Goal: Find specific page/section: Find specific page/section

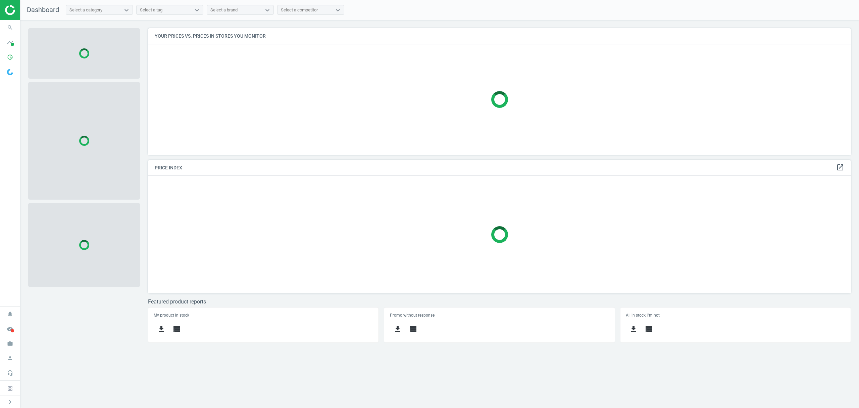
scroll to position [140, 717]
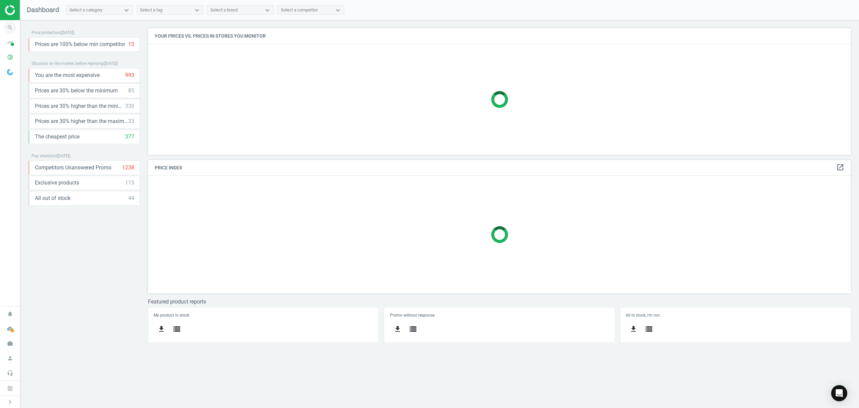
click at [8, 26] on icon "search" at bounding box center [10, 27] width 13 height 13
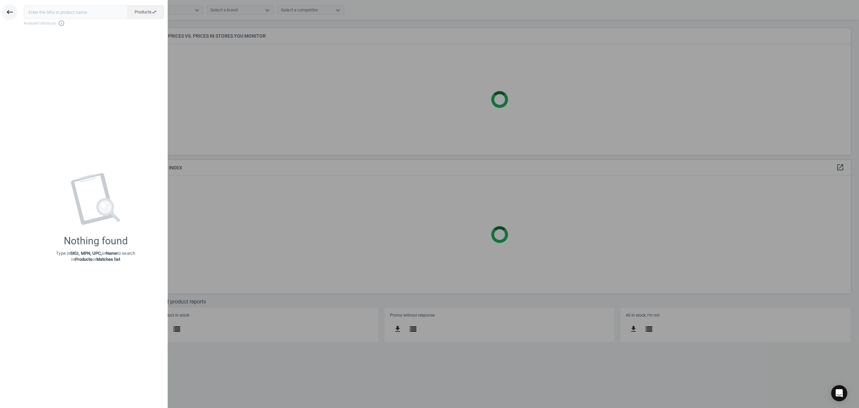
click at [6, 15] on icon "keyboard_backspace" at bounding box center [10, 12] width 8 height 8
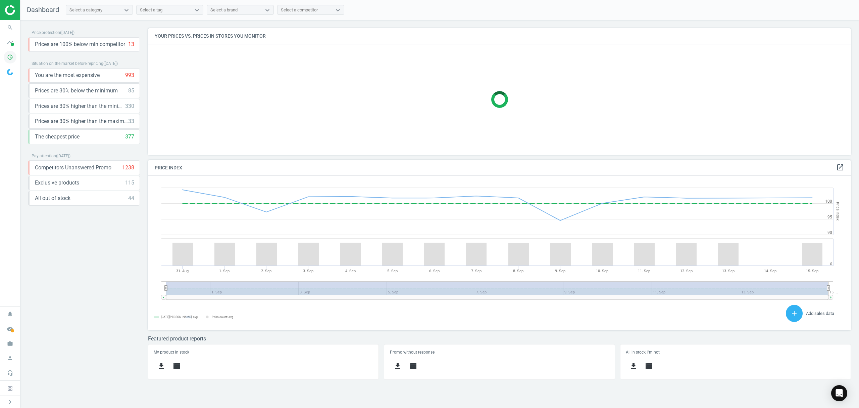
click at [6, 57] on icon "pie_chart_outlined" at bounding box center [10, 57] width 13 height 13
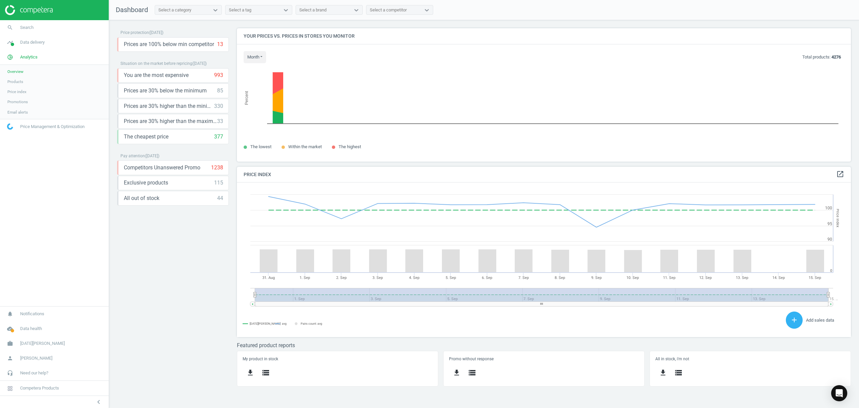
scroll to position [0, 0]
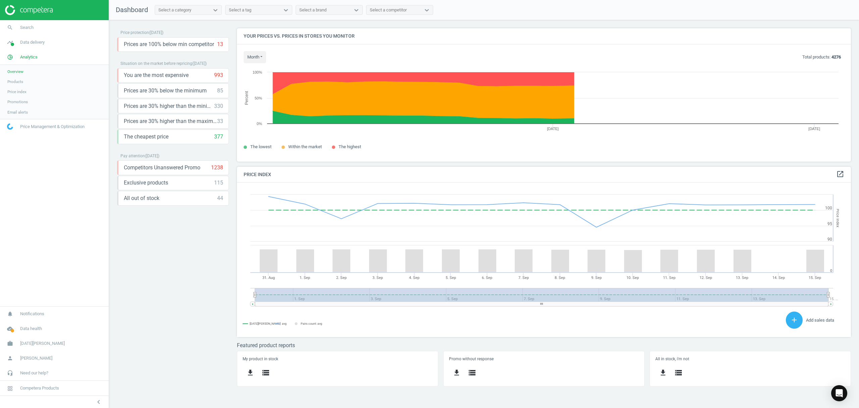
click at [9, 82] on span "Products" at bounding box center [15, 81] width 16 height 5
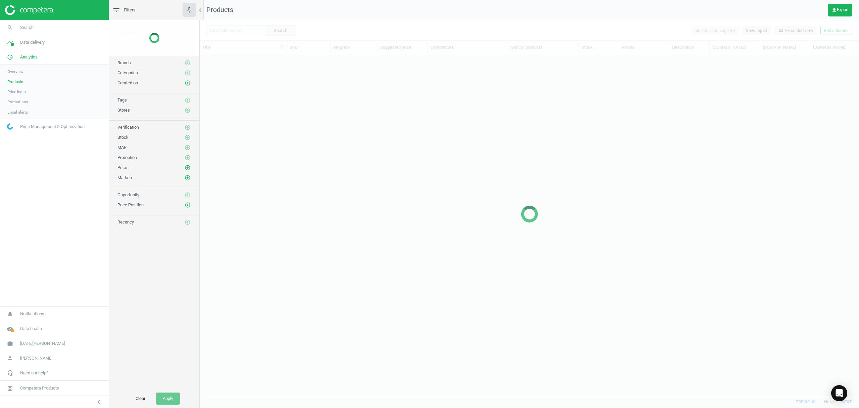
scroll to position [327, 653]
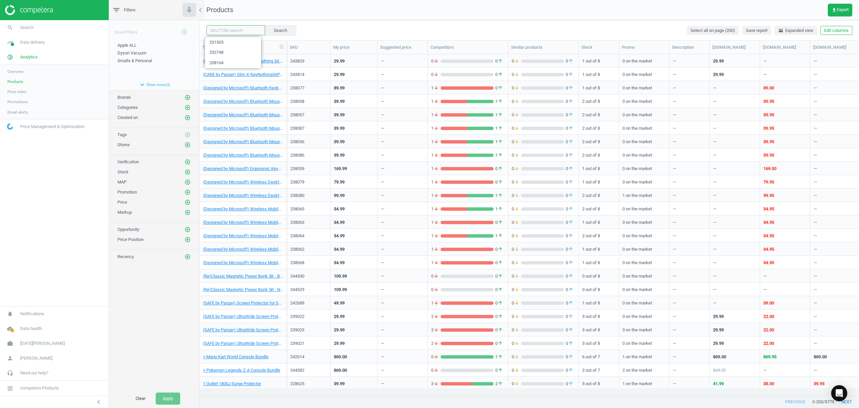
click at [238, 31] on input "text" at bounding box center [235, 30] width 59 height 10
paste input "238502"
type input "238502"
click at [276, 26] on button "Search" at bounding box center [281, 30] width 32 height 10
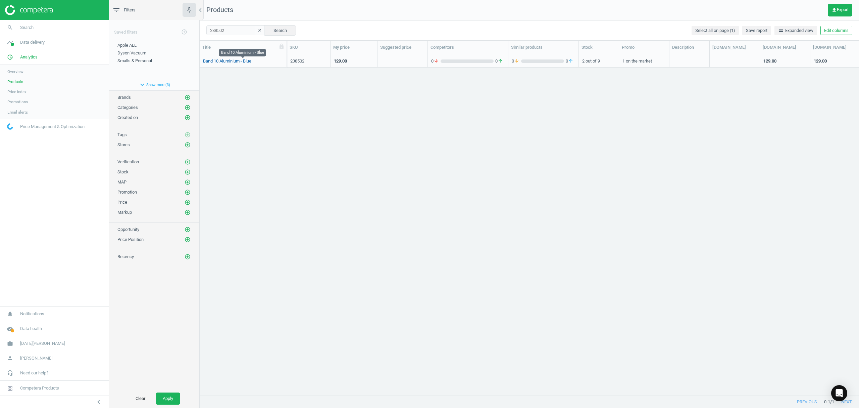
click at [222, 61] on link "Band 10 Aluminium - Blue" at bounding box center [227, 61] width 48 height 6
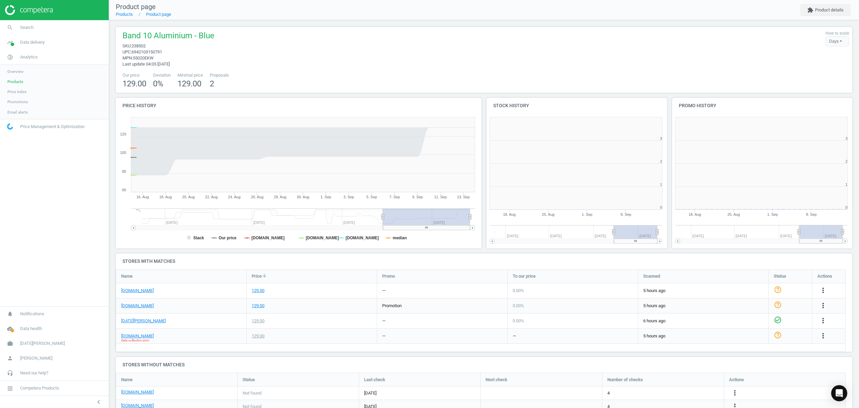
scroll to position [148, 192]
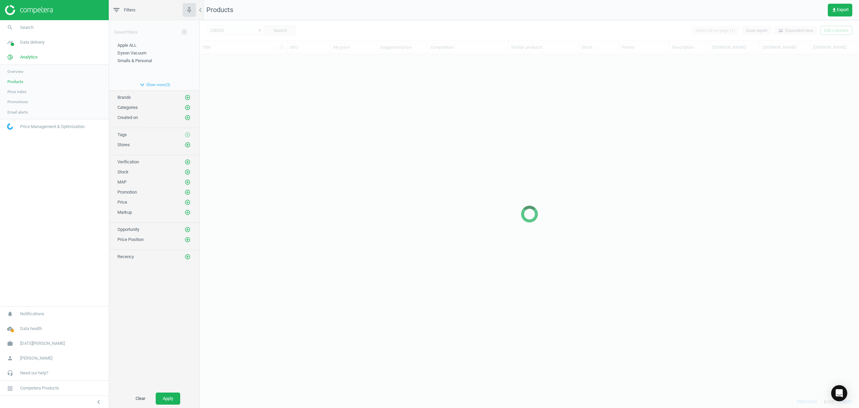
scroll to position [327, 653]
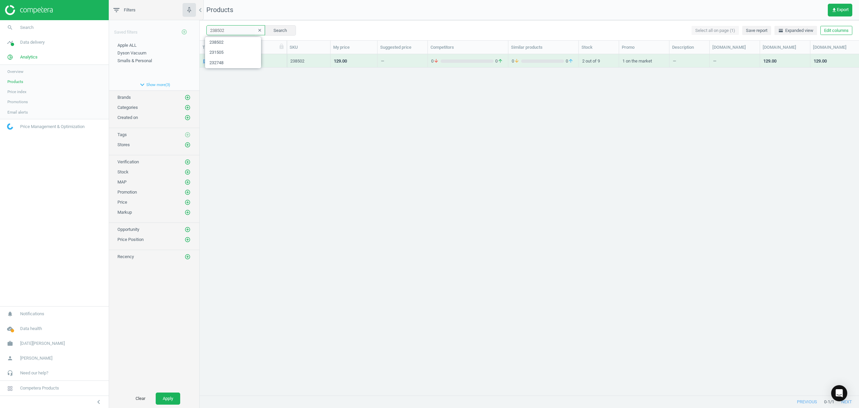
drag, startPoint x: 232, startPoint y: 31, endPoint x: 184, endPoint y: 37, distance: 47.7
click at [184, 37] on div "filter_list Filters chevron_left Saved filters add_circle_outline Apple ALL edi…" at bounding box center [484, 204] width 750 height 408
paste input "0"
type input "238500"
click at [269, 29] on button "Search" at bounding box center [281, 30] width 32 height 10
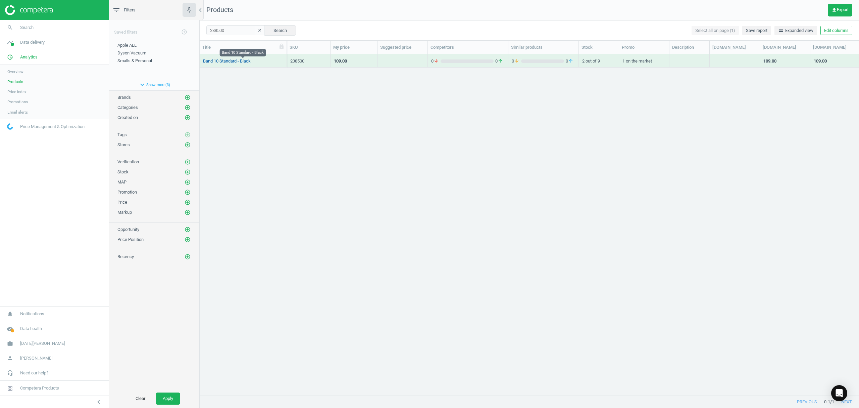
click at [234, 63] on link "Band 10 Standard - Black" at bounding box center [227, 61] width 48 height 6
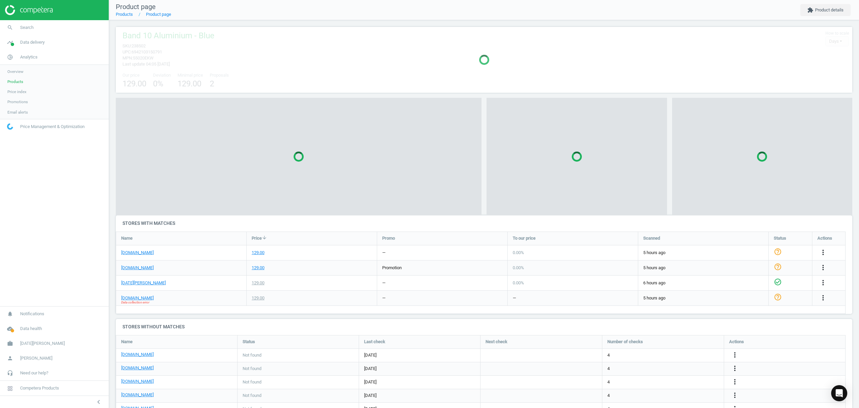
scroll to position [96, 744]
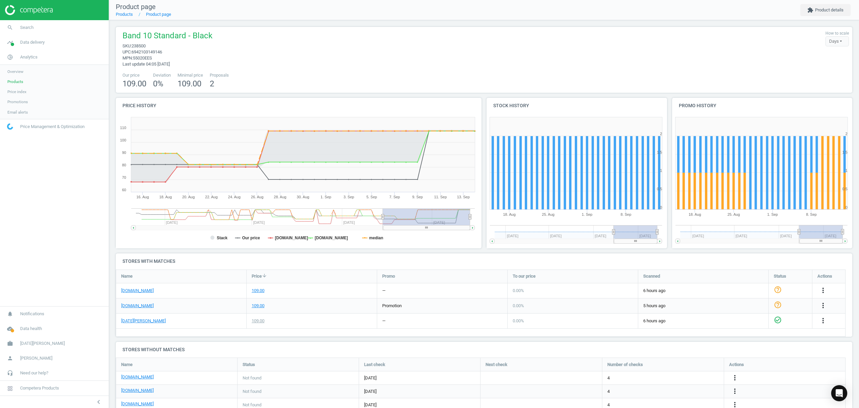
drag, startPoint x: 17, startPoint y: 73, endPoint x: 32, endPoint y: 73, distance: 14.8
click at [17, 73] on span "Overview" at bounding box center [15, 71] width 16 height 5
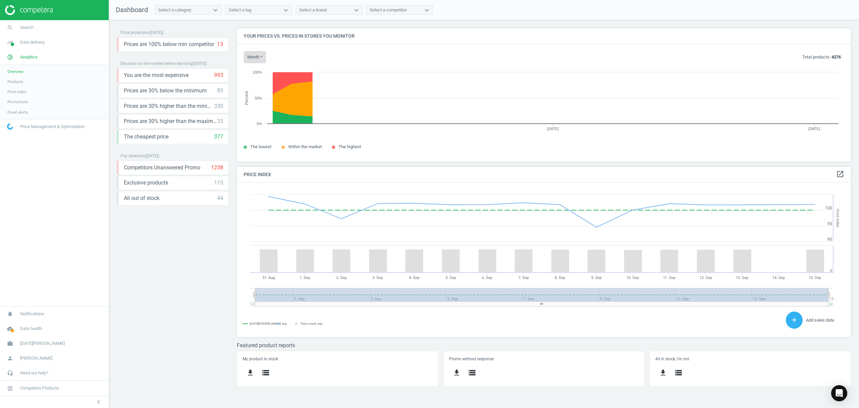
scroll to position [168, 628]
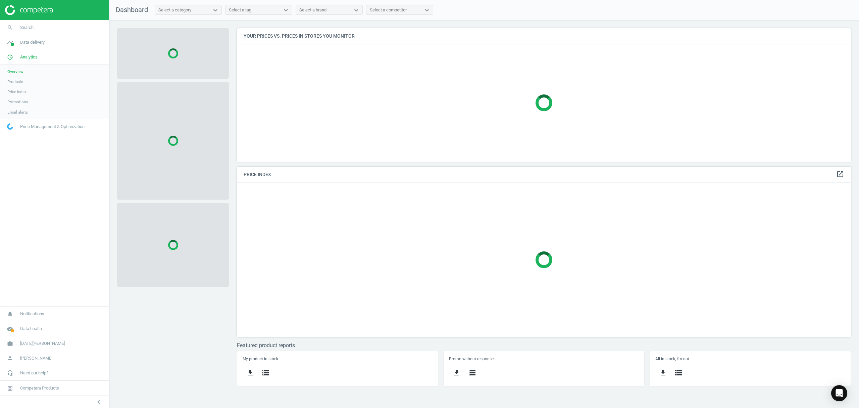
click at [15, 85] on link "Products" at bounding box center [54, 82] width 109 height 10
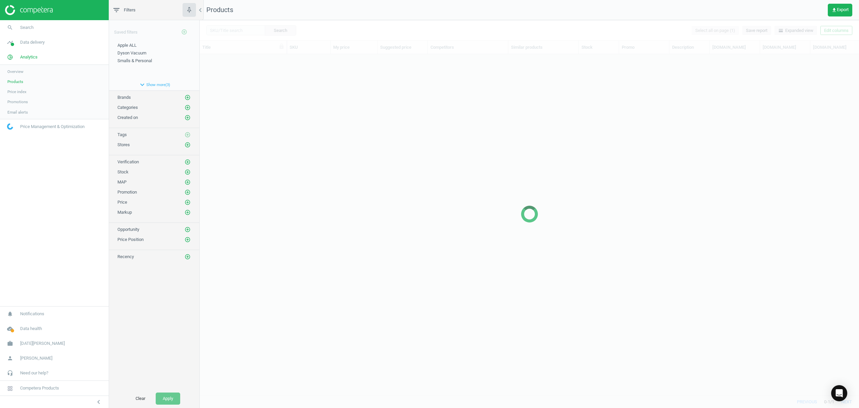
scroll to position [327, 653]
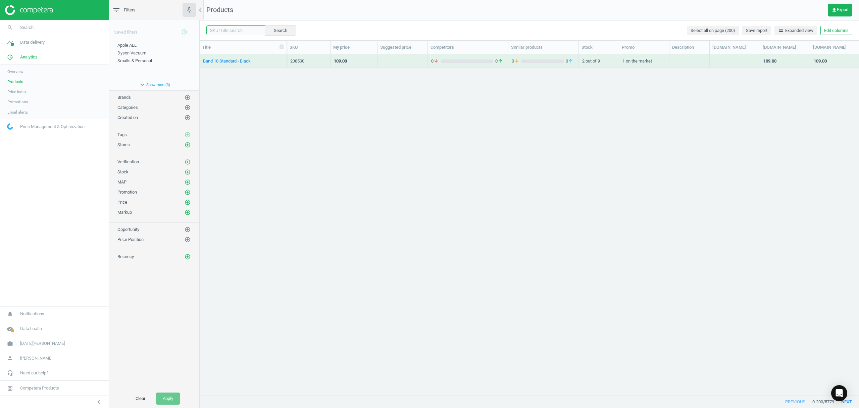
drag, startPoint x: 246, startPoint y: 33, endPoint x: 269, endPoint y: 32, distance: 22.8
click at [246, 33] on input "text" at bounding box center [235, 30] width 59 height 10
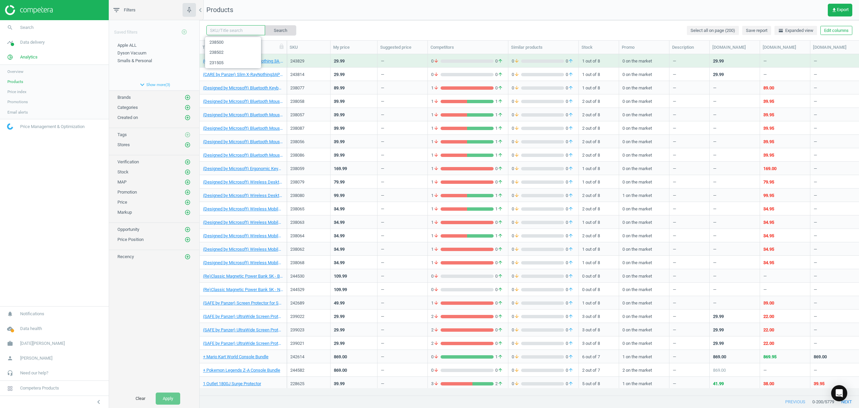
paste input "210432"
type input "210432"
click at [279, 31] on button "Search" at bounding box center [281, 30] width 32 height 10
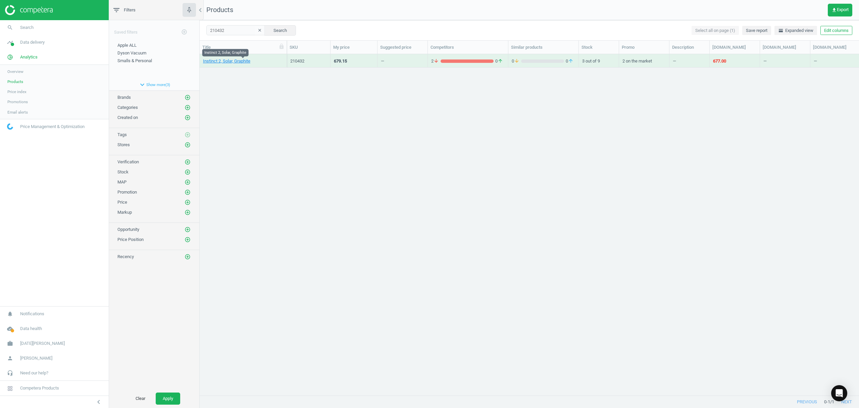
click at [223, 61] on link "Instinct 2, Solar, Graphite" at bounding box center [226, 61] width 47 height 6
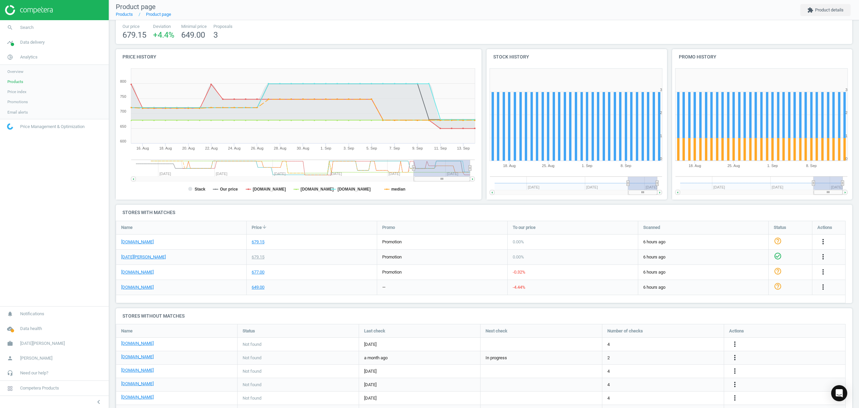
scroll to position [79, 0]
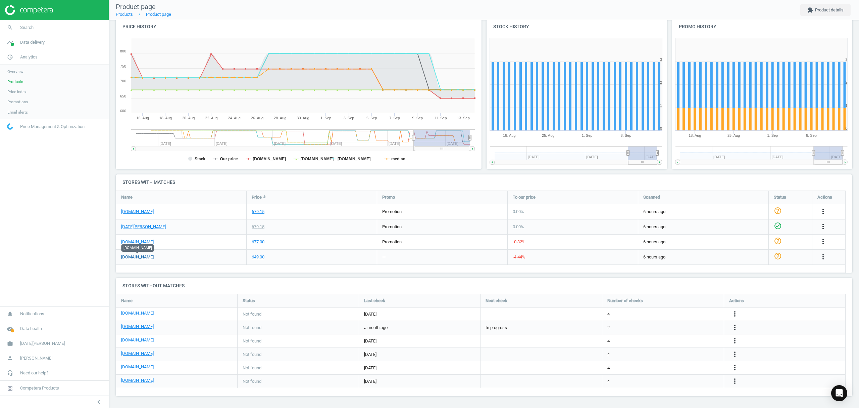
click at [142, 258] on link "[DOMAIN_NAME]" at bounding box center [137, 257] width 33 height 6
click at [22, 80] on span "Products" at bounding box center [15, 81] width 16 height 5
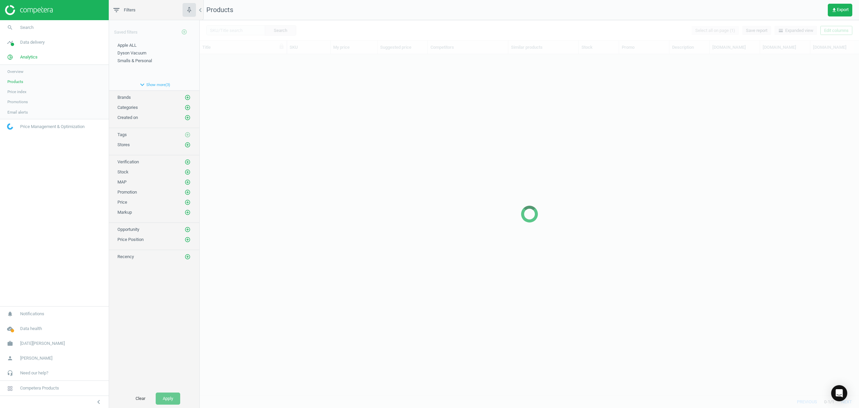
scroll to position [327, 653]
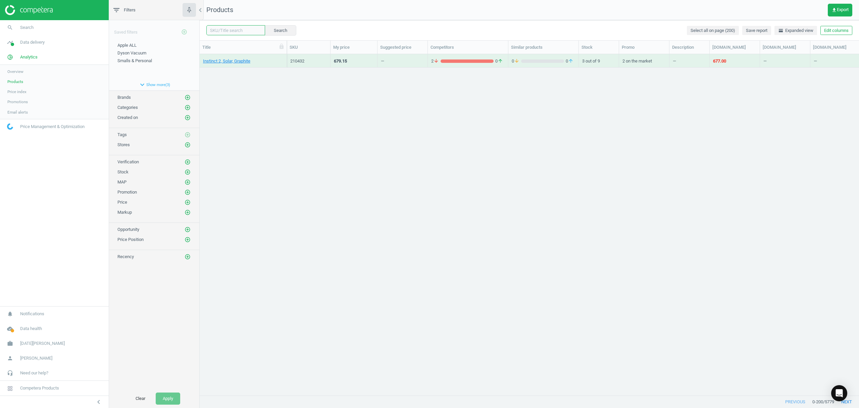
click at [226, 31] on input "text" at bounding box center [235, 30] width 59 height 10
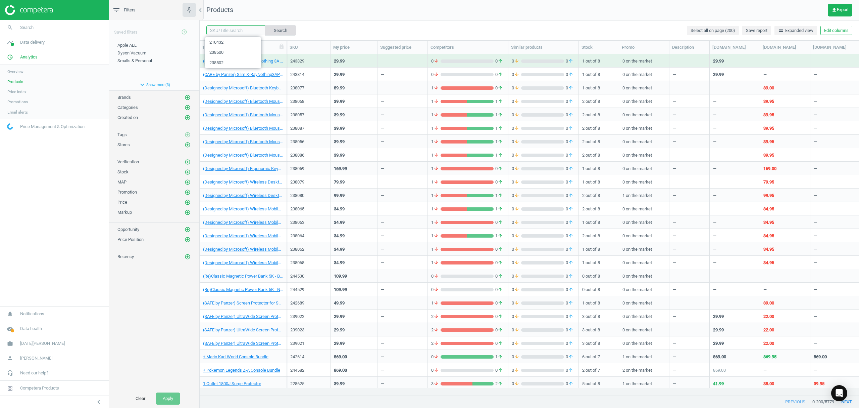
paste input "231070"
type input "231070"
click at [282, 31] on button "Search" at bounding box center [281, 30] width 32 height 10
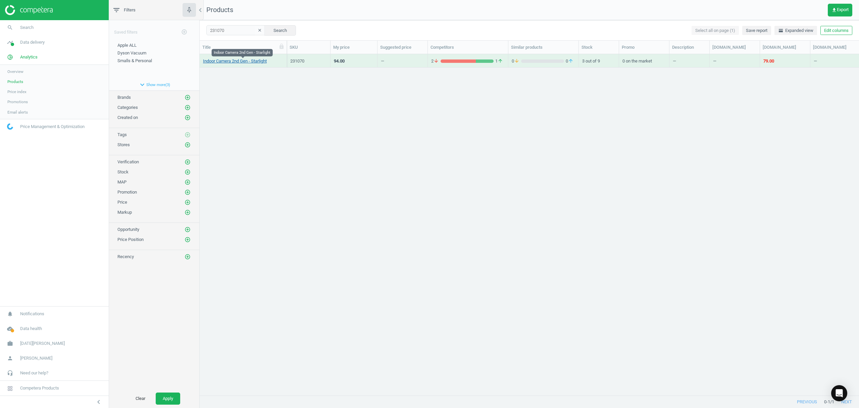
click at [232, 62] on link "Indoor Camera 2nd Gen - Starlight" at bounding box center [235, 61] width 64 height 6
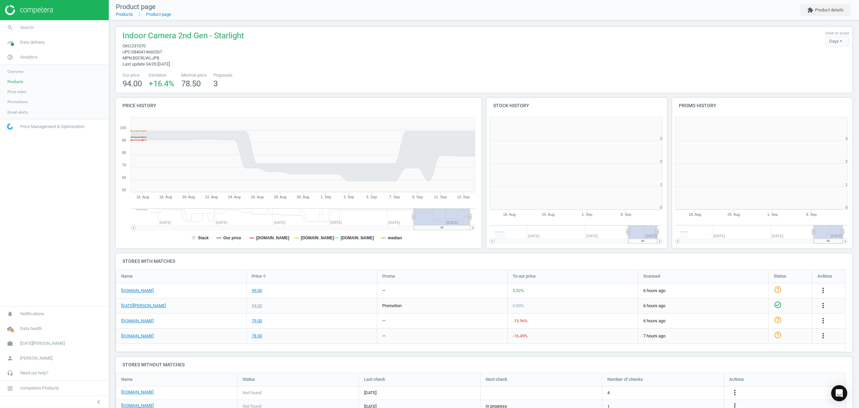
scroll to position [148, 192]
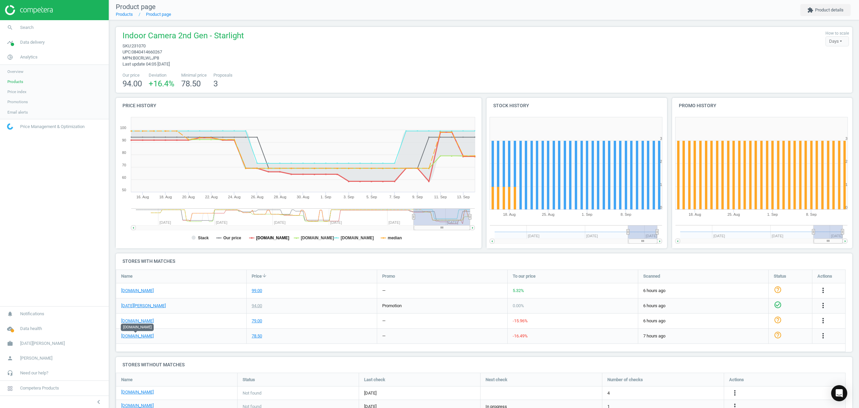
click at [264, 240] on tspan "[DOMAIN_NAME]" at bounding box center [272, 237] width 33 height 5
click at [315, 242] on rect at bounding box center [297, 181] width 363 height 134
drag, startPoint x: 316, startPoint y: 238, endPoint x: 328, endPoint y: 238, distance: 12.1
click at [316, 238] on tspan "[DOMAIN_NAME]" at bounding box center [317, 237] width 33 height 5
click at [351, 238] on tspan "[DOMAIN_NAME]" at bounding box center [357, 237] width 33 height 5
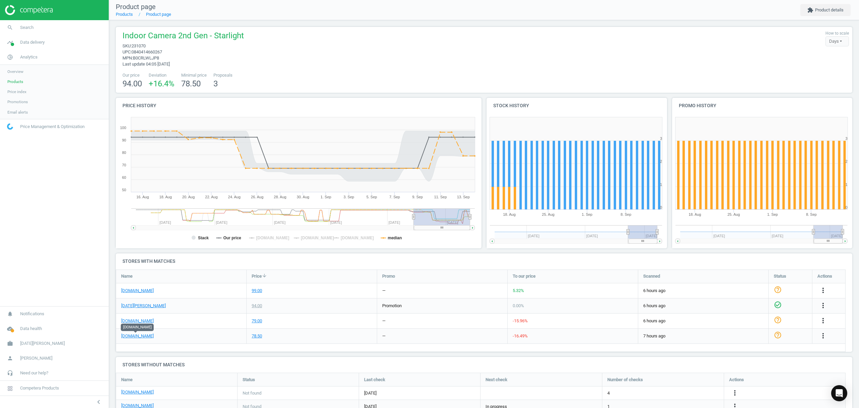
click at [389, 235] on tspan "median" at bounding box center [395, 237] width 14 height 5
click at [13, 78] on link "Products" at bounding box center [54, 82] width 109 height 10
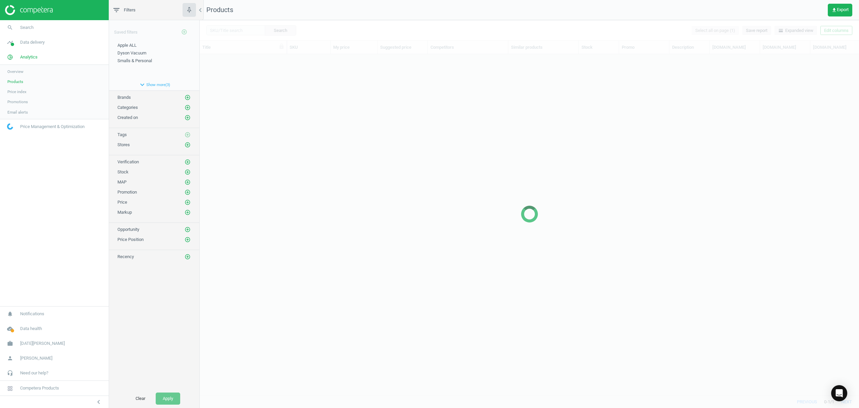
scroll to position [327, 653]
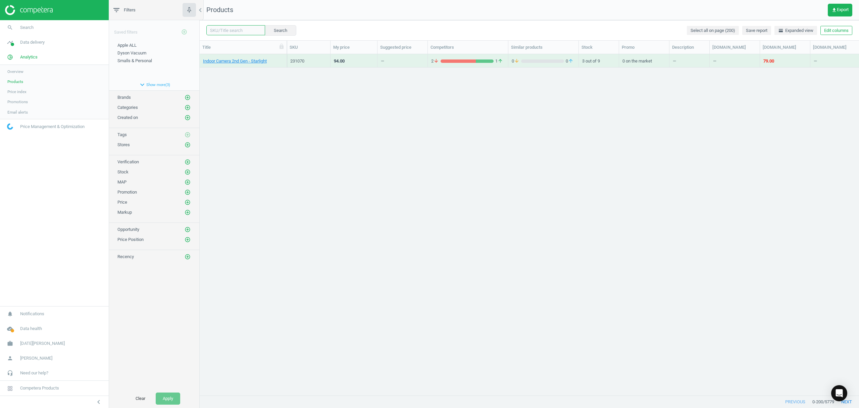
click at [237, 31] on input "text" at bounding box center [235, 30] width 59 height 10
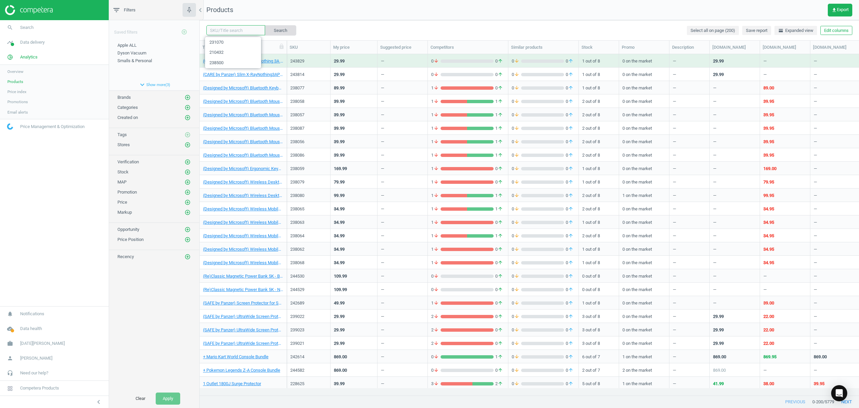
paste input "232690"
type input "232690"
click at [273, 29] on button "Search" at bounding box center [281, 30] width 32 height 10
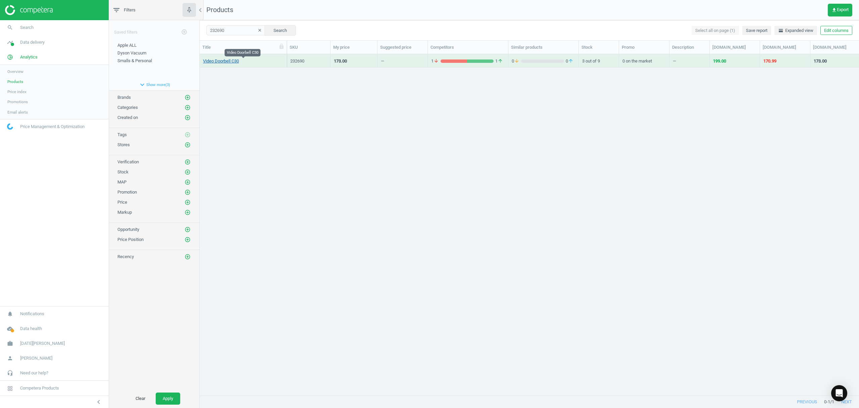
click at [226, 62] on link "Video Doorbell C30" at bounding box center [221, 61] width 36 height 6
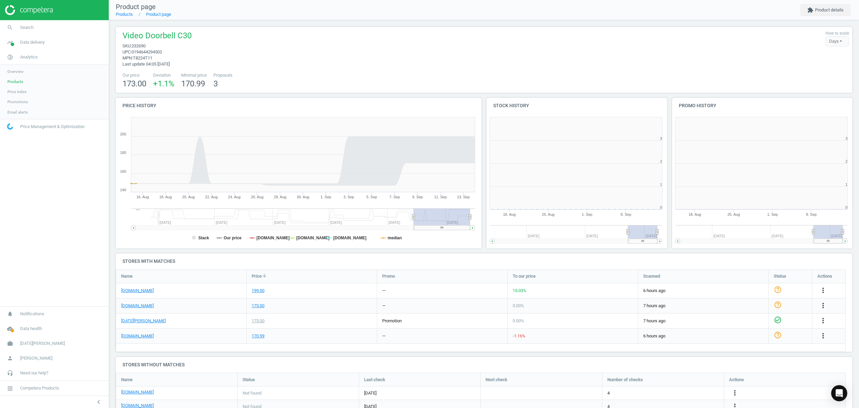
scroll to position [148, 192]
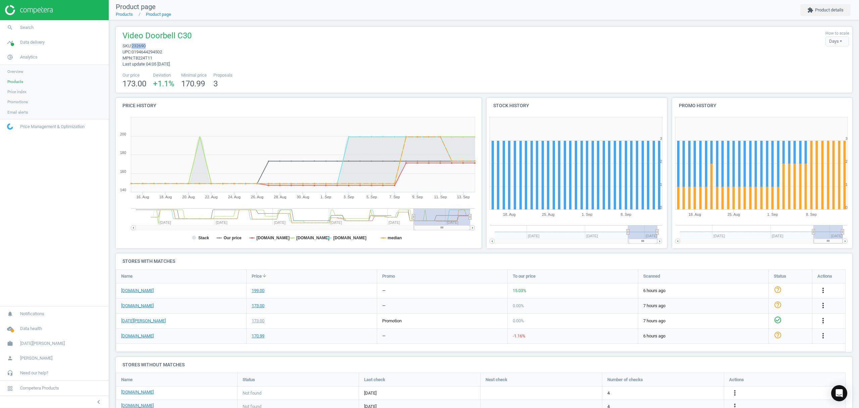
drag, startPoint x: 149, startPoint y: 45, endPoint x: 133, endPoint y: 46, distance: 16.5
click at [133, 46] on span "sku : 232690" at bounding box center [157, 46] width 69 height 6
copy span "232690"
